Goal: Task Accomplishment & Management: Use online tool/utility

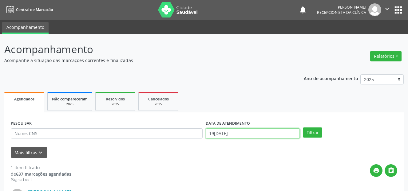
click at [233, 132] on input "19[DATE]" at bounding box center [253, 133] width 94 height 10
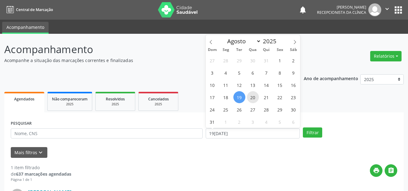
click at [254, 99] on span "20" at bounding box center [253, 97] width 12 height 12
type input "20[DATE]"
click at [254, 99] on span "20" at bounding box center [253, 97] width 12 height 12
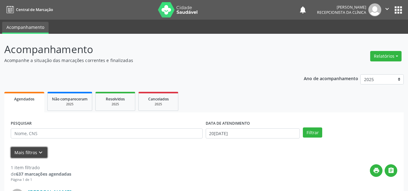
click at [37, 153] on icon "keyboard_arrow_down" at bounding box center [40, 152] width 7 height 7
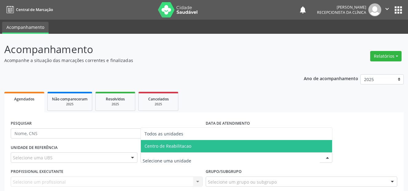
click at [160, 148] on span "Centro de Reabilitacao" at bounding box center [167, 146] width 47 height 6
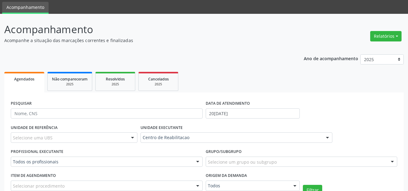
scroll to position [31, 0]
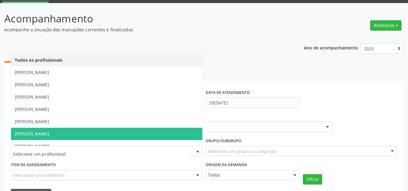
click at [49, 133] on span "[PERSON_NAME]" at bounding box center [32, 134] width 34 height 6
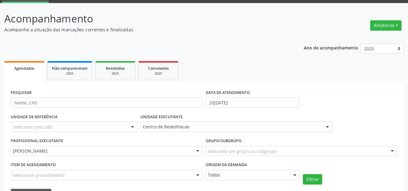
click at [129, 177] on div "Selecionar procedimento" at bounding box center [107, 175] width 192 height 10
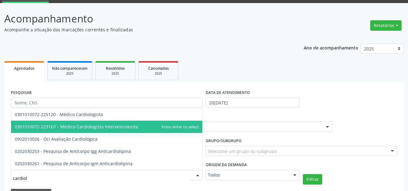
type input "cardiolo"
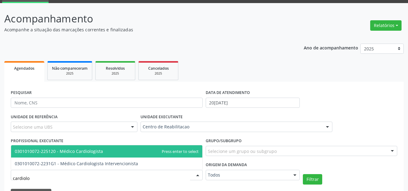
click at [102, 150] on span "0301010072-225120 - Médico Cardiologista" at bounding box center [106, 151] width 191 height 12
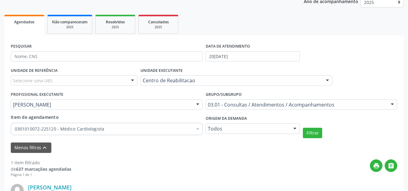
scroll to position [92, 0]
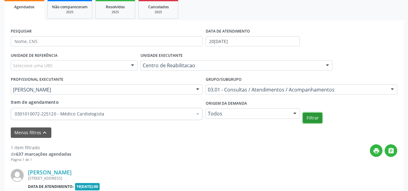
click at [316, 117] on button "Filtrar" at bounding box center [312, 118] width 19 height 10
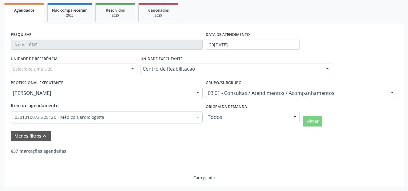
scroll to position [69, 0]
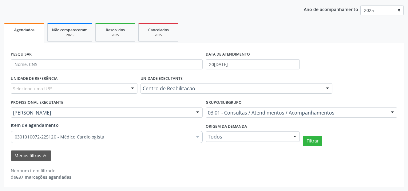
click at [191, 161] on div "Nenhum item filtrado de 637 marcações agendadas" at bounding box center [204, 170] width 386 height 19
click at [314, 141] on button "Filtrar" at bounding box center [312, 141] width 19 height 10
